Goal: Transaction & Acquisition: Purchase product/service

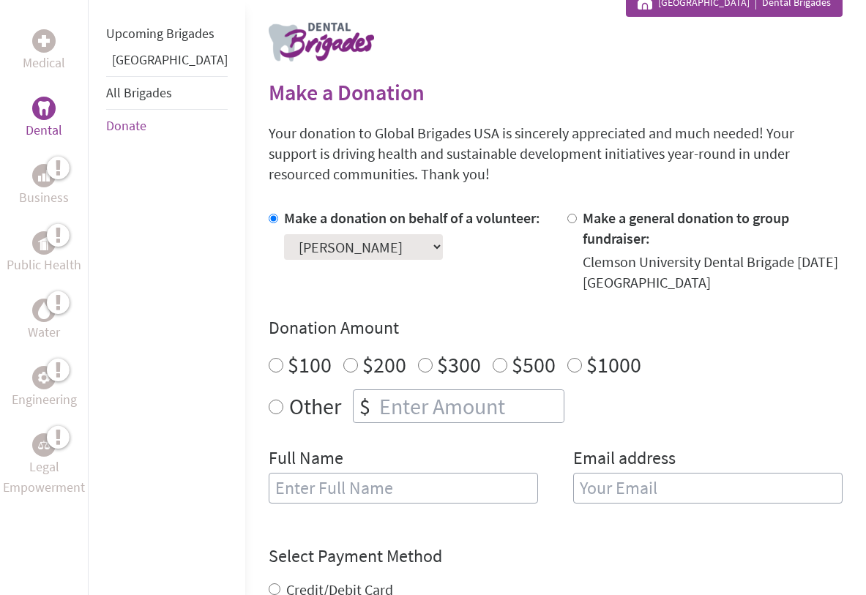
scroll to position [288, 0]
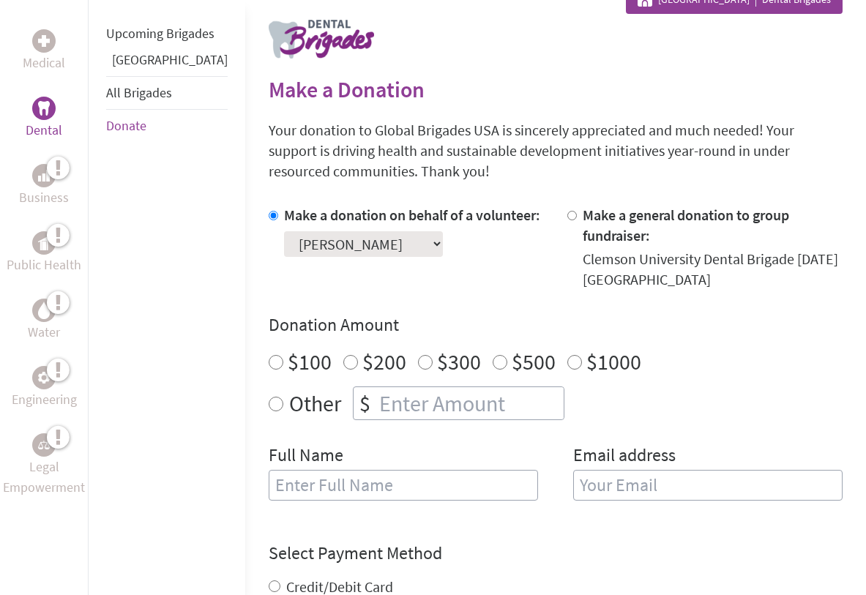
click at [567, 355] on input "$1000" at bounding box center [574, 362] width 15 height 15
radio input "true"
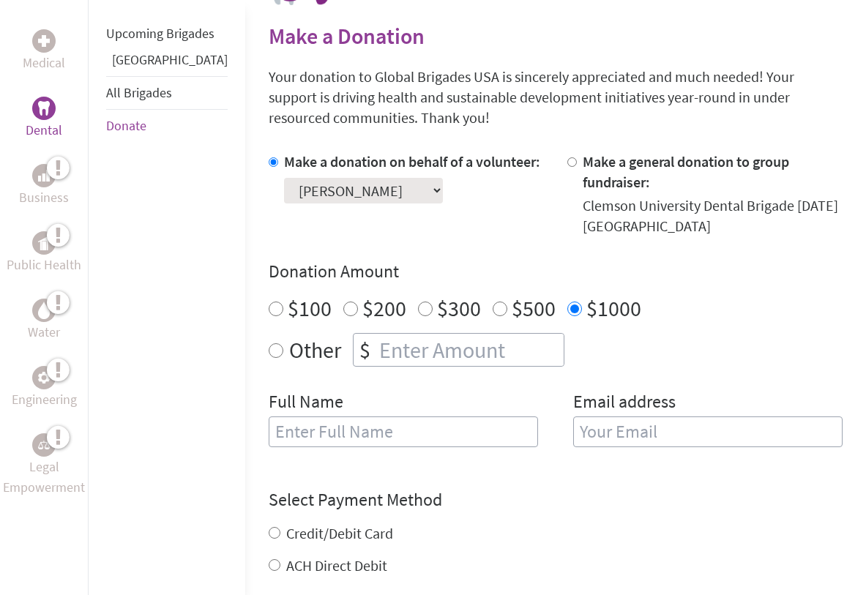
scroll to position [343, 0]
click at [457, 416] on input "text" at bounding box center [403, 431] width 269 height 31
type input "[PERSON_NAME]"
type input "[EMAIL_ADDRESS][DOMAIN_NAME]"
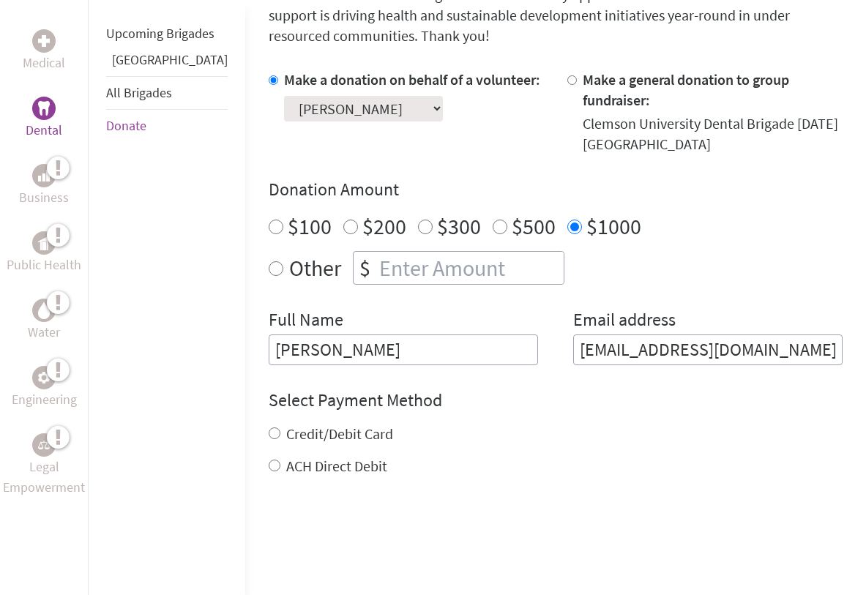
scroll to position [432, 0]
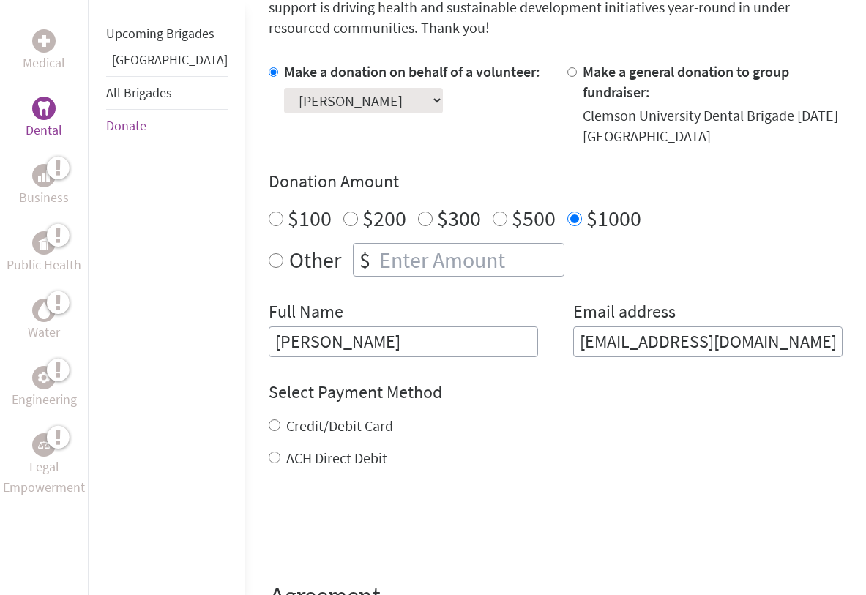
click at [304, 417] on label "Credit/Debit Card" at bounding box center [339, 426] width 107 height 18
click at [280, 419] on input "Credit/Debit Card" at bounding box center [275, 425] width 12 height 12
radio input "true"
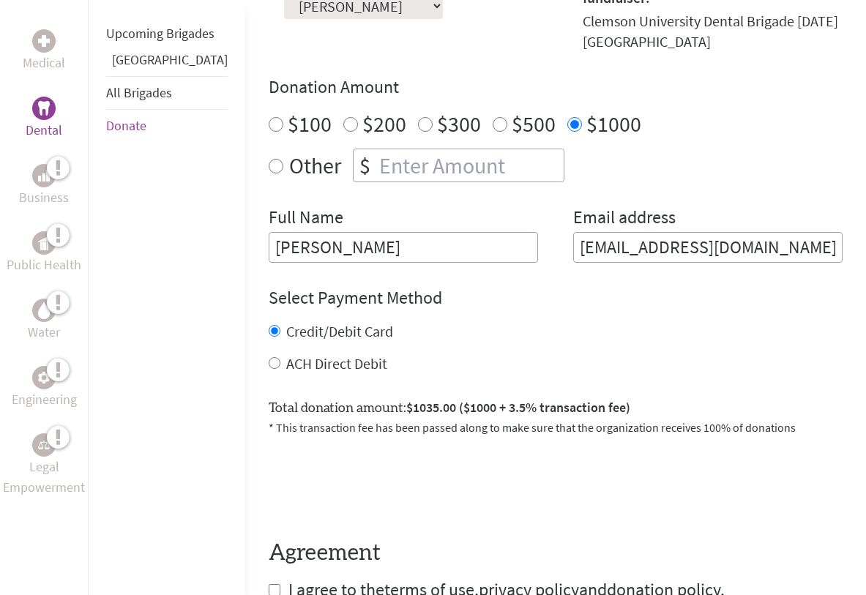
scroll to position [526, 0]
radio input "true"
click at [379, 150] on input "number" at bounding box center [469, 166] width 187 height 32
type input "975"
click at [567, 118] on input "$1000" at bounding box center [574, 125] width 15 height 15
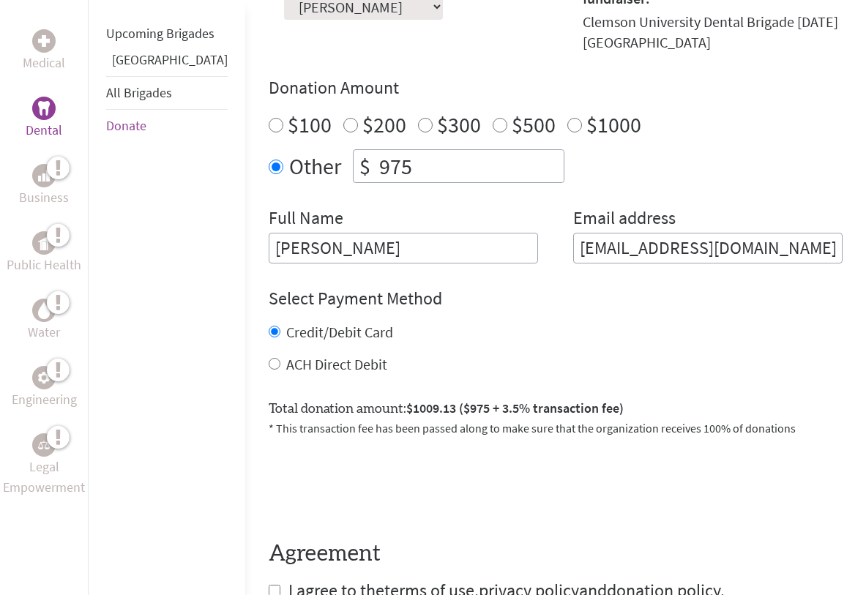
radio input "true"
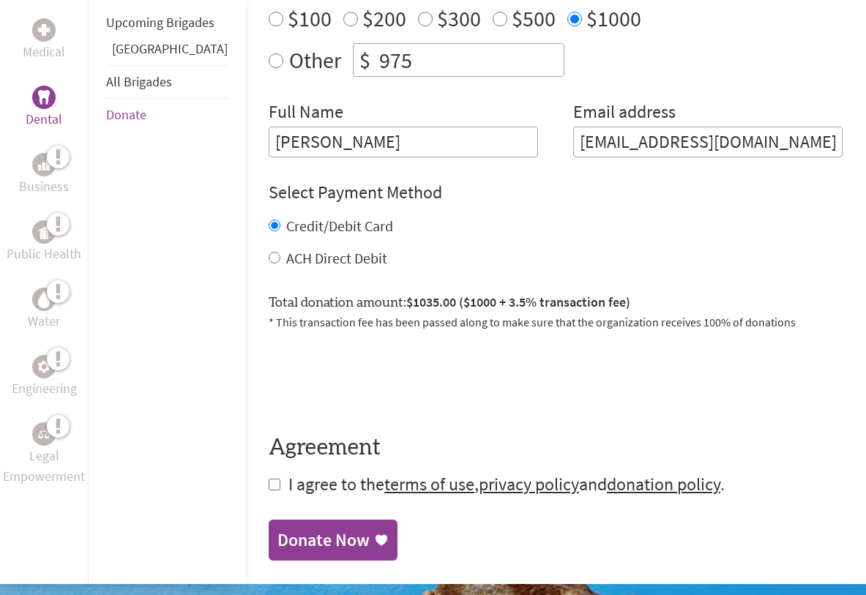
scroll to position [649, 0]
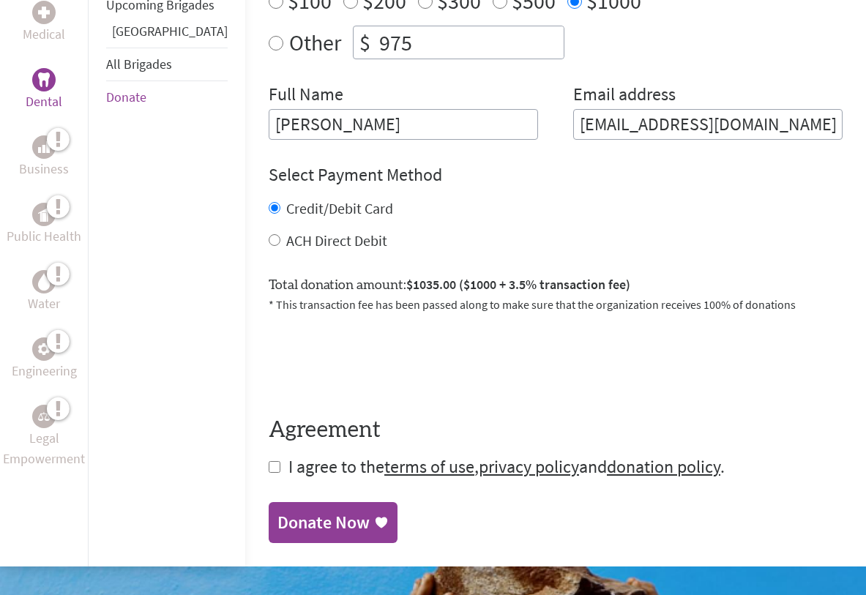
click at [269, 453] on form "Make a donation on behalf of a volunteer: Select a volunteer... [PERSON_NAME] […" at bounding box center [556, 161] width 574 height 635
click at [269, 461] on input "checkbox" at bounding box center [275, 467] width 12 height 12
checkbox input "true"
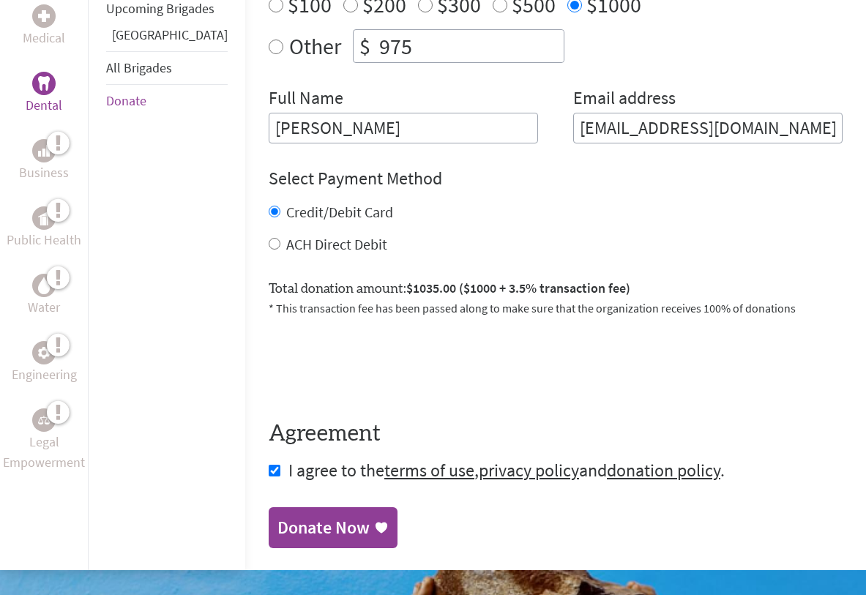
scroll to position [643, 0]
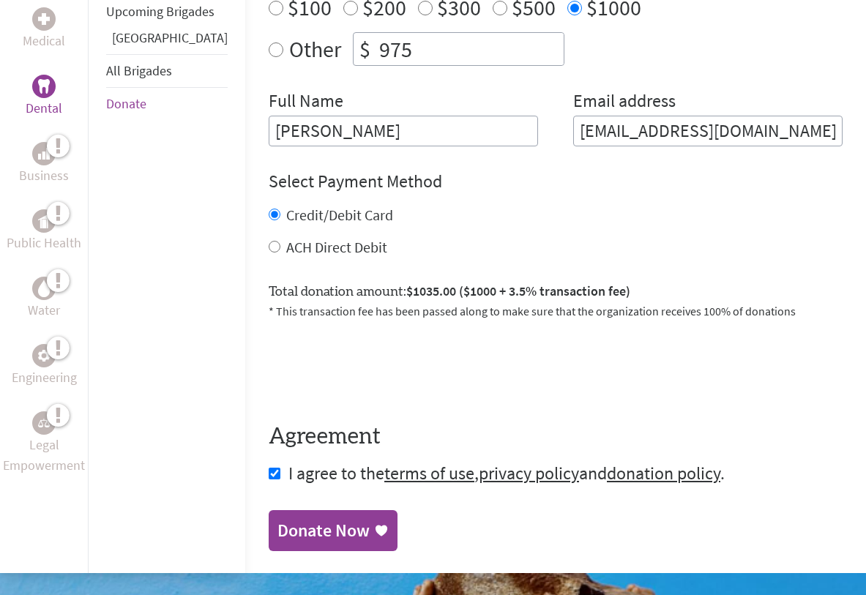
click at [277, 519] on div "Donate Now" at bounding box center [323, 530] width 92 height 23
